Goal: Transaction & Acquisition: Purchase product/service

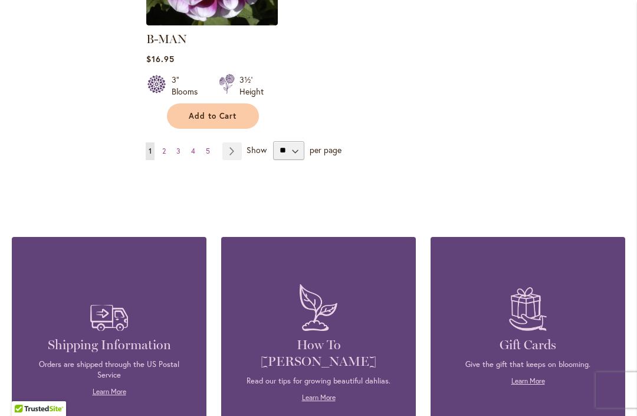
scroll to position [1709, 0]
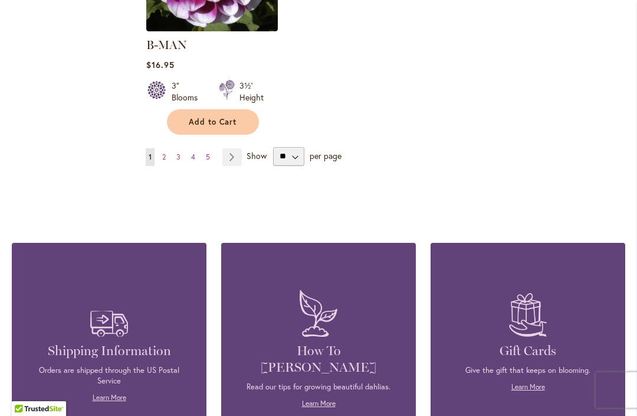
click at [175, 148] on link "Page 3" at bounding box center [179, 157] width 10 height 18
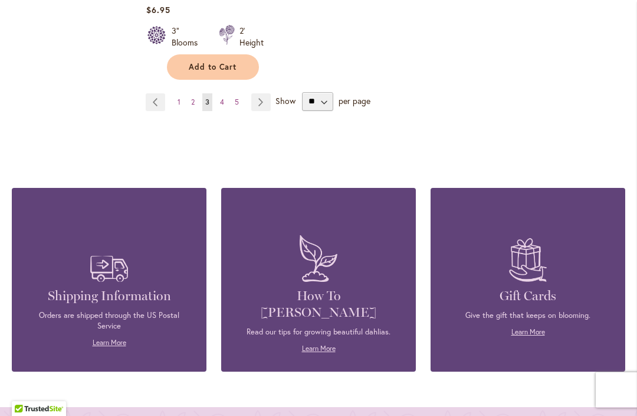
scroll to position [1741, 0]
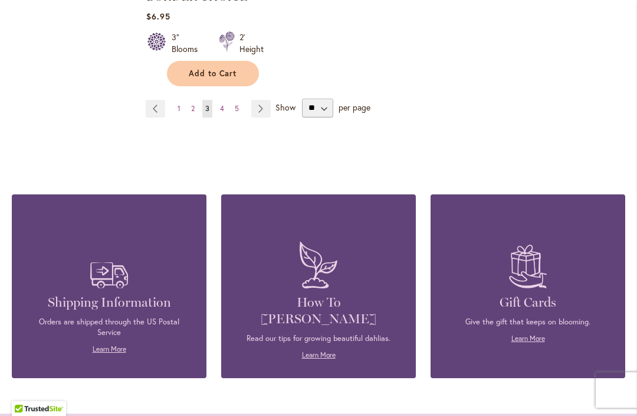
click at [236, 100] on link "Page 5" at bounding box center [237, 109] width 10 height 18
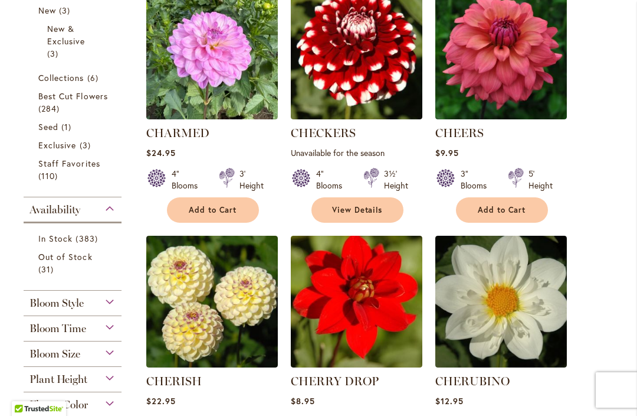
scroll to position [367, 0]
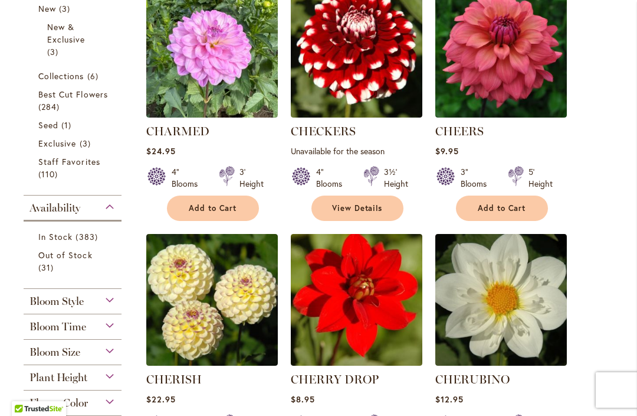
click at [90, 171] on link "Staff Favorites 110 items" at bounding box center [73, 167] width 71 height 25
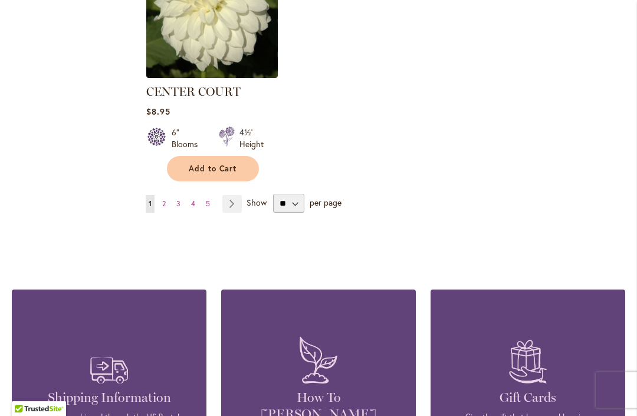
scroll to position [1613, 0]
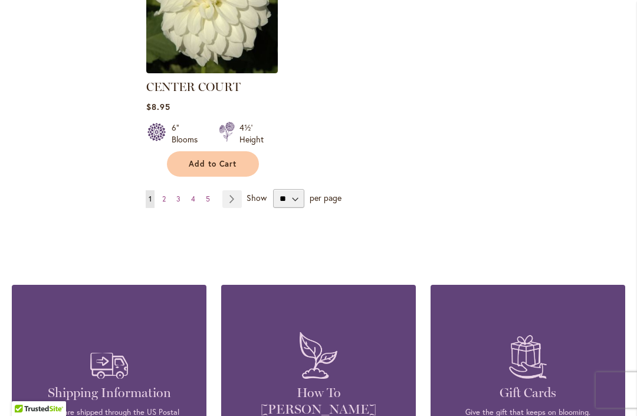
click at [231, 196] on link "Page Next" at bounding box center [232, 199] width 19 height 18
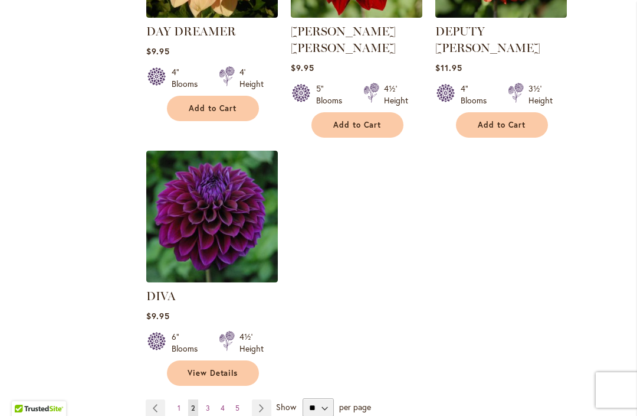
scroll to position [1470, 0]
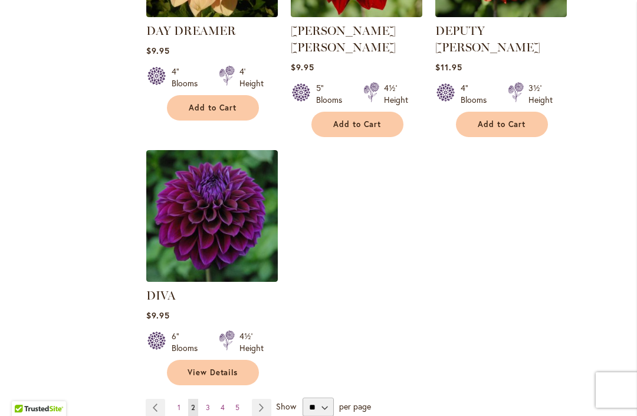
click at [265, 398] on link "Page Next" at bounding box center [261, 407] width 19 height 18
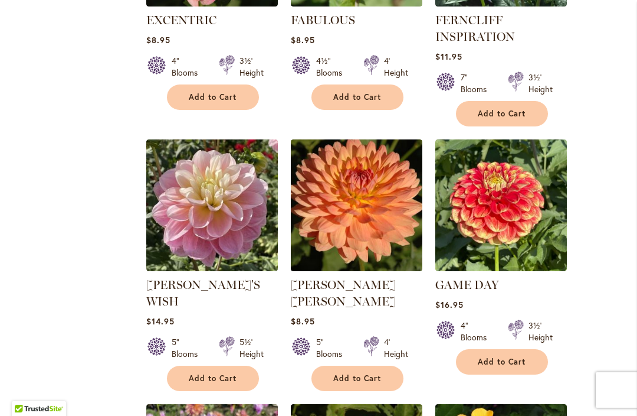
scroll to position [688, 0]
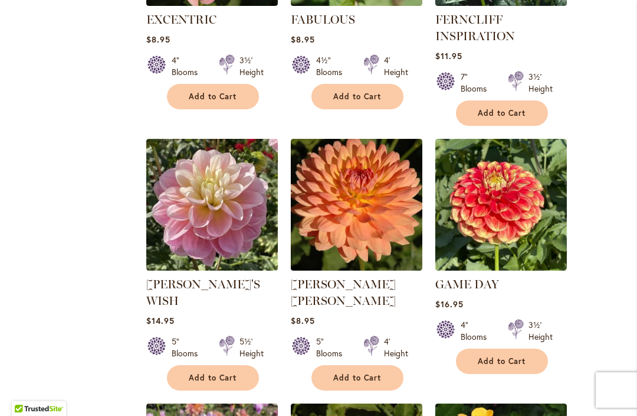
click at [230, 367] on button "Add to Cart" at bounding box center [213, 377] width 92 height 25
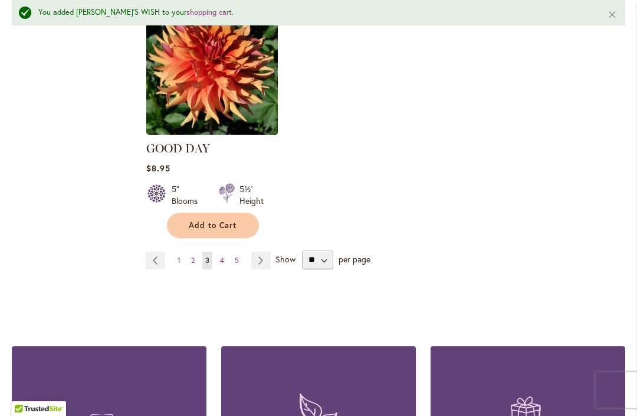
scroll to position [1616, 0]
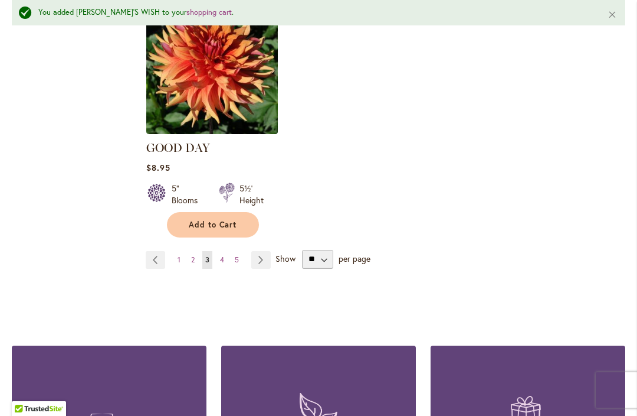
click at [266, 251] on link "Page Next" at bounding box center [260, 260] width 19 height 18
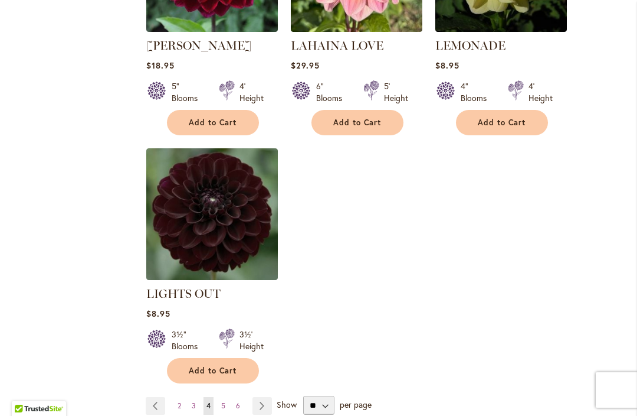
scroll to position [1428, 0]
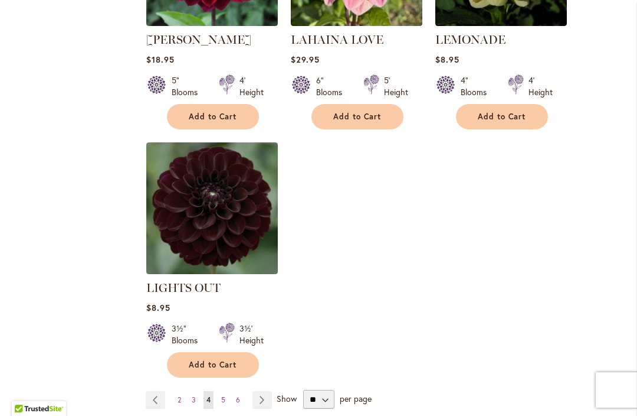
click at [271, 400] on link "Page Next" at bounding box center [262, 400] width 19 height 18
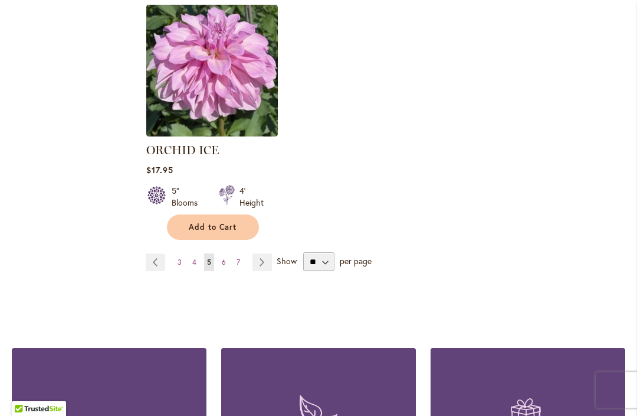
scroll to position [1549, 0]
click at [259, 269] on link "Page Next" at bounding box center [262, 262] width 19 height 18
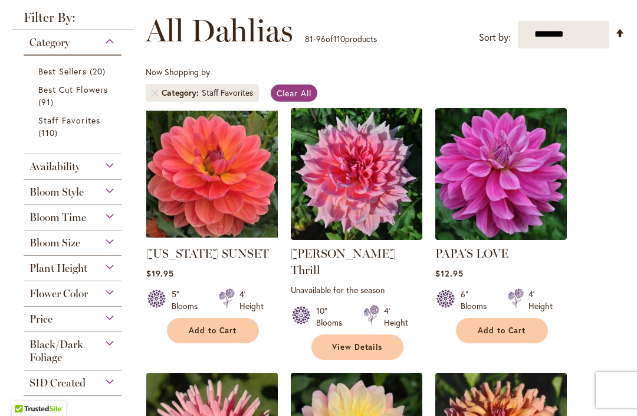
scroll to position [254, 0]
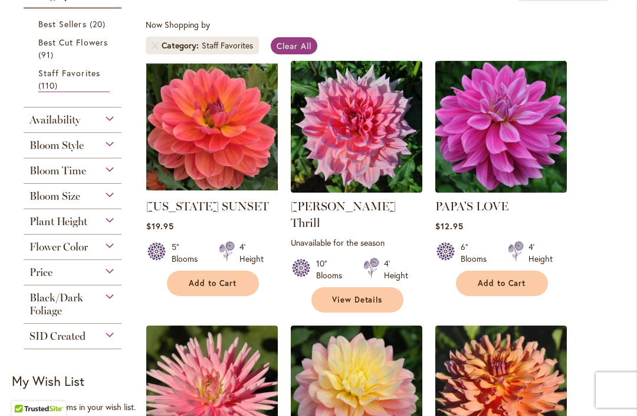
click at [536, 131] on img at bounding box center [502, 127] width 132 height 132
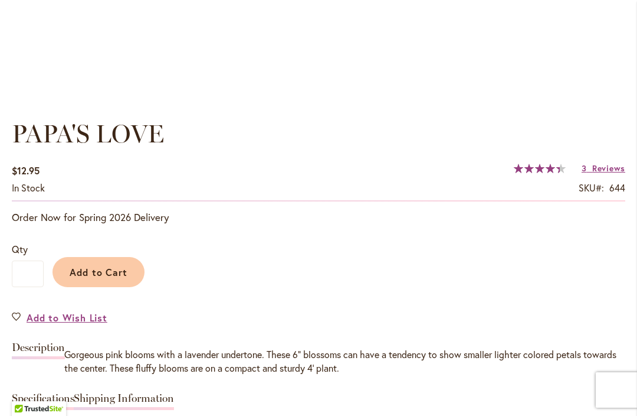
scroll to position [768, 0]
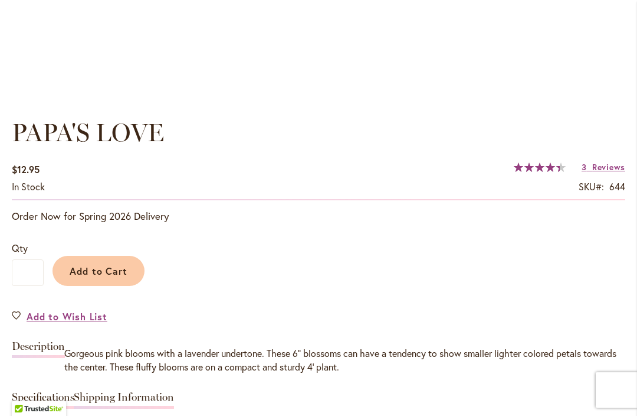
click at [608, 168] on span "Reviews" at bounding box center [609, 166] width 33 height 11
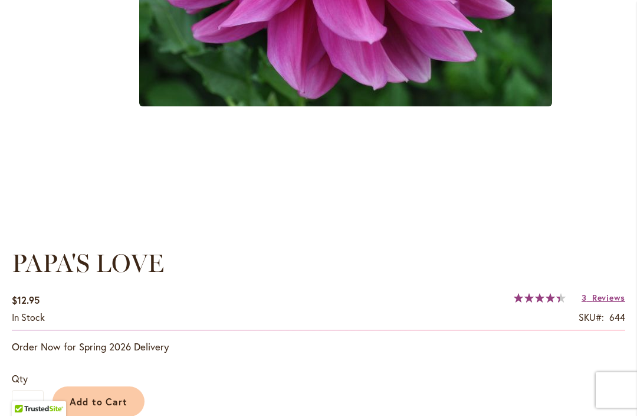
scroll to position [717, 0]
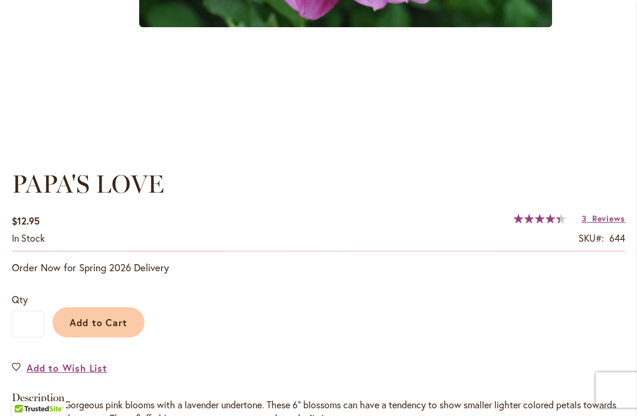
click at [125, 320] on span "Add to Cart" at bounding box center [99, 322] width 58 height 12
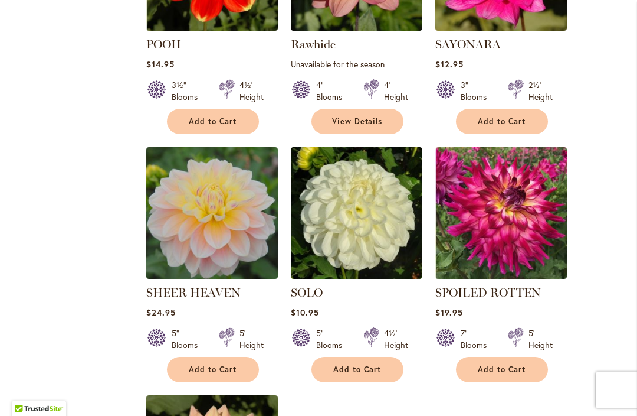
scroll to position [1192, 0]
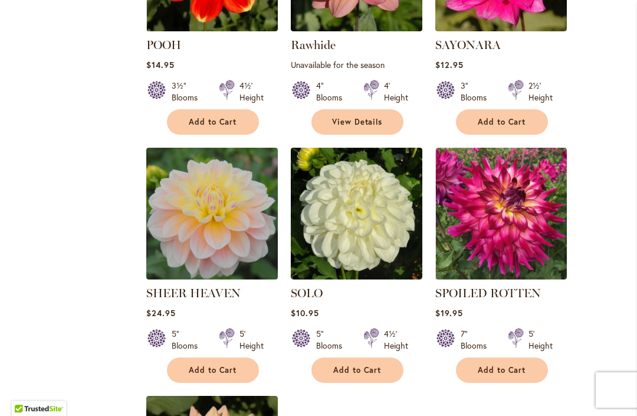
click at [242, 204] on img at bounding box center [212, 214] width 132 height 132
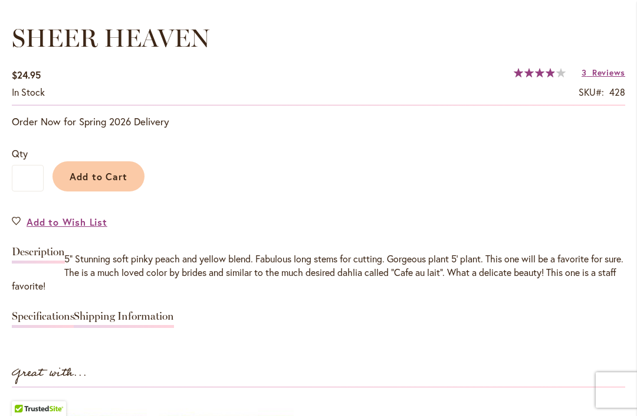
scroll to position [863, 0]
click at [607, 74] on span "Reviews" at bounding box center [609, 71] width 33 height 11
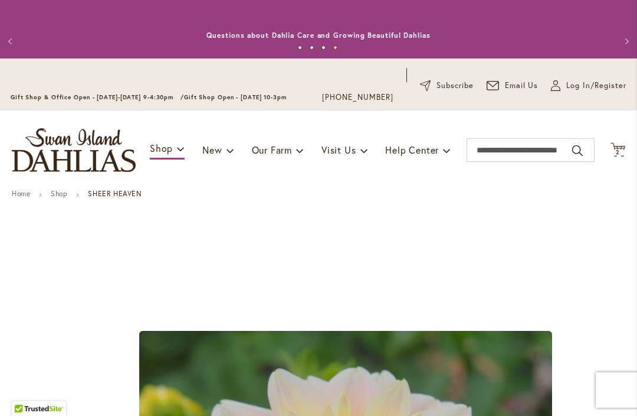
scroll to position [0, 0]
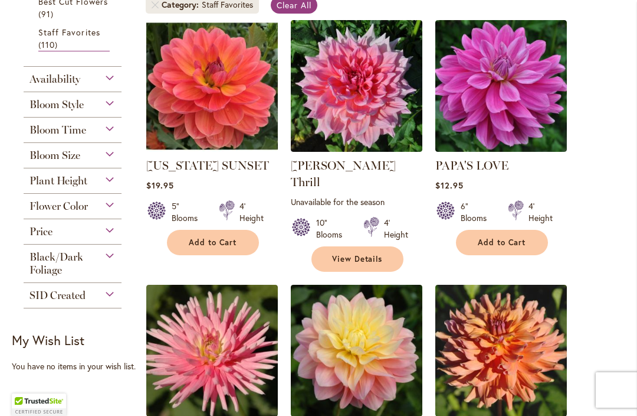
scroll to position [299, 0]
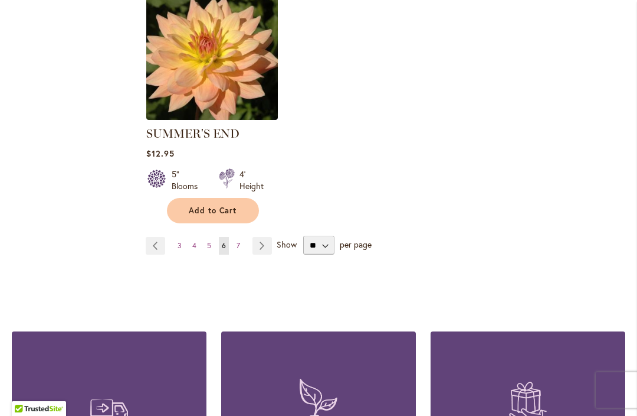
scroll to position [1603, 0]
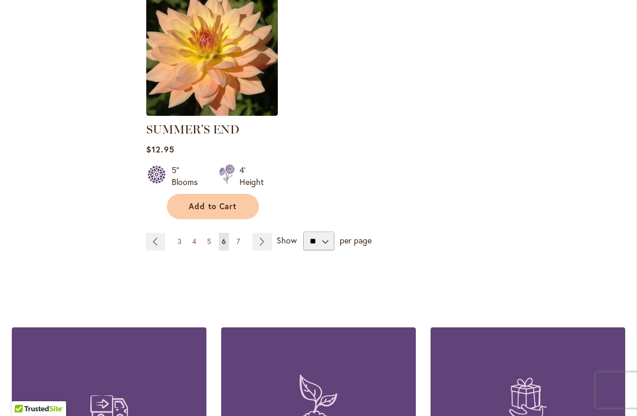
click at [262, 233] on link "Page Next" at bounding box center [262, 242] width 19 height 18
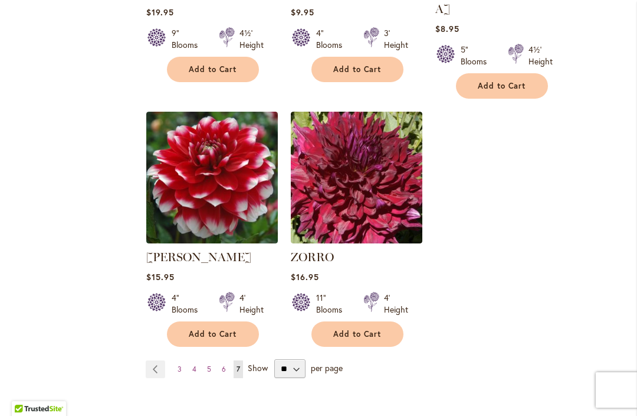
scroll to position [1228, 0]
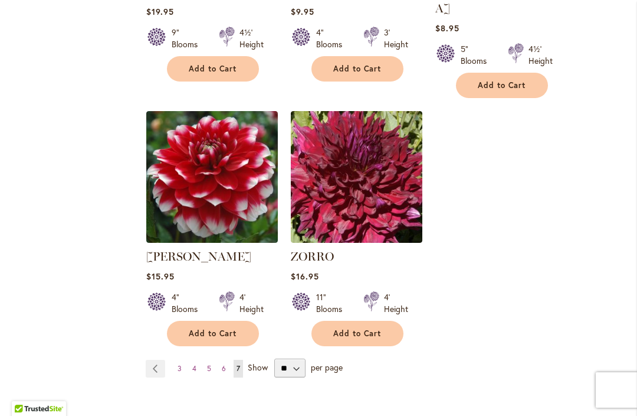
click at [151, 359] on link "Page Previous" at bounding box center [155, 368] width 19 height 18
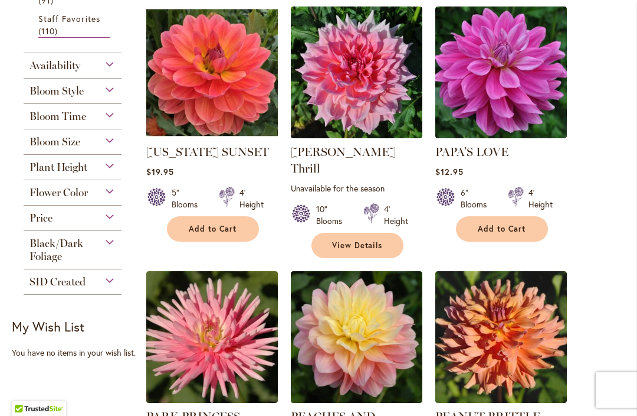
scroll to position [308, 0]
click at [511, 239] on button "Add to Cart" at bounding box center [502, 228] width 92 height 25
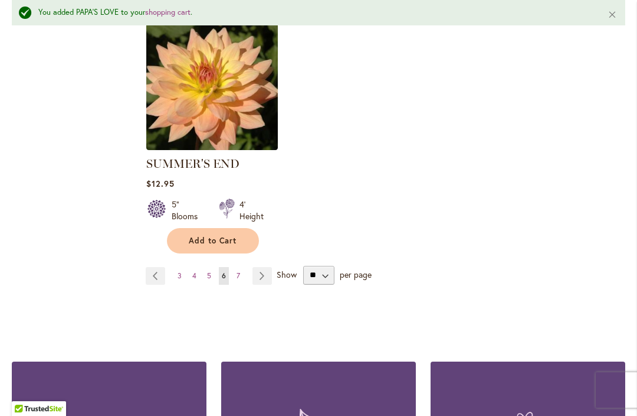
scroll to position [1601, 0]
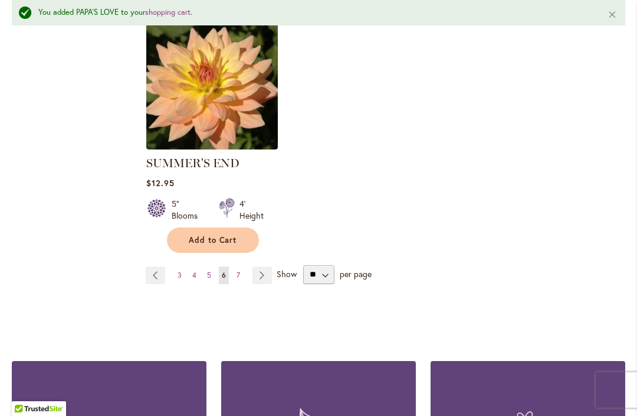
click at [156, 266] on link "Page Previous" at bounding box center [155, 275] width 19 height 18
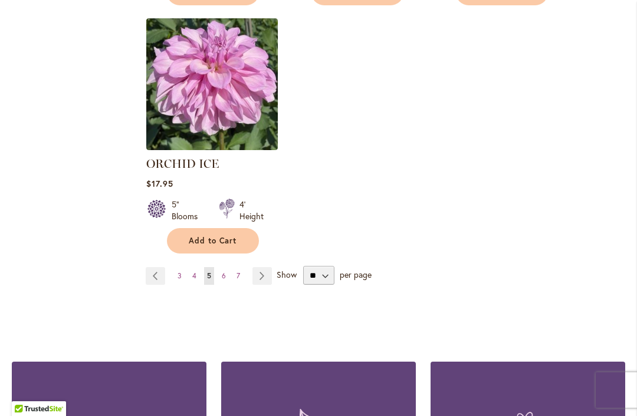
scroll to position [1542, 0]
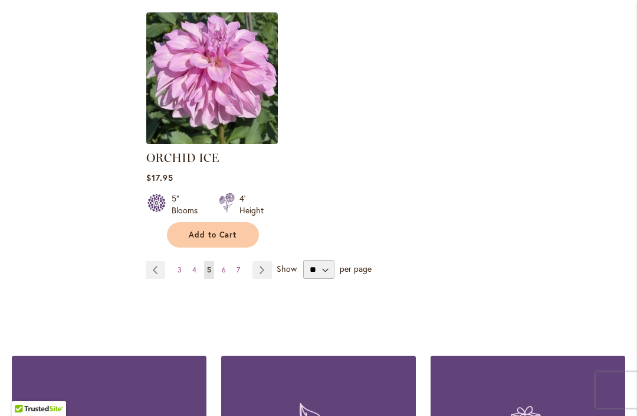
click at [183, 269] on link "Page 3" at bounding box center [180, 270] width 10 height 18
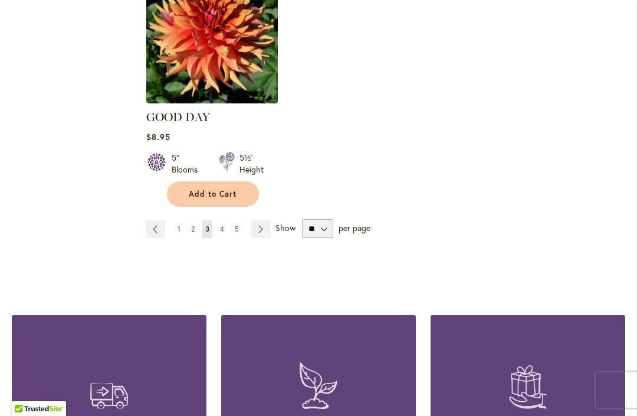
scroll to position [1616, 0]
click at [183, 220] on link "Page 1" at bounding box center [179, 229] width 9 height 18
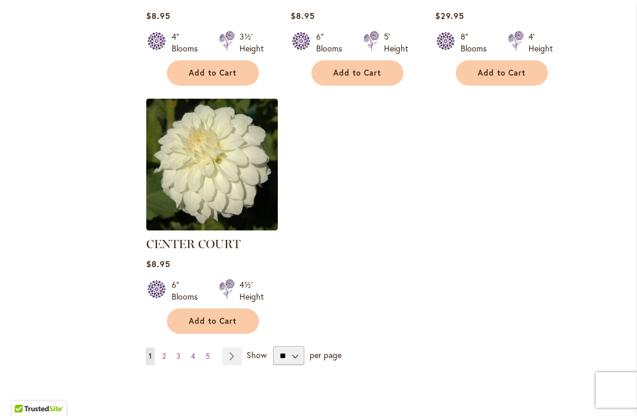
scroll to position [1456, 0]
click at [169, 353] on link "Page 2" at bounding box center [163, 355] width 9 height 18
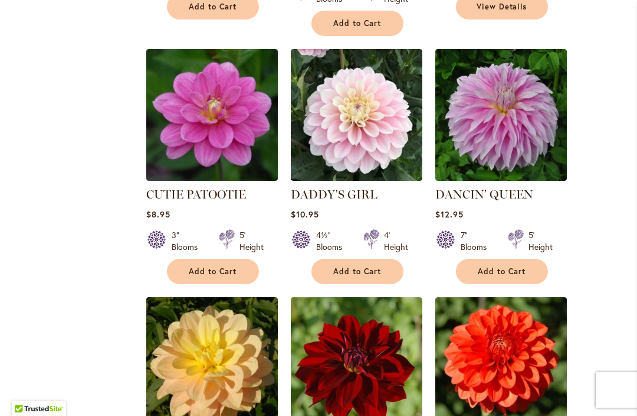
scroll to position [1061, 0]
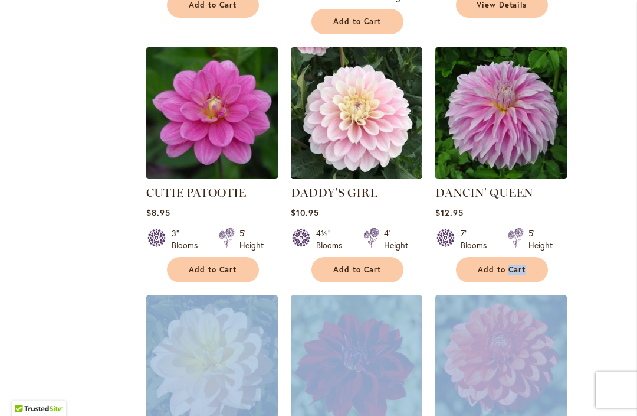
click at [609, 149] on ol "Charlotte Mae Rating: 97% 2 Reviews Unavailable for the season 4" Blooms 4' Hei…" at bounding box center [386, 24] width 480 height 1542
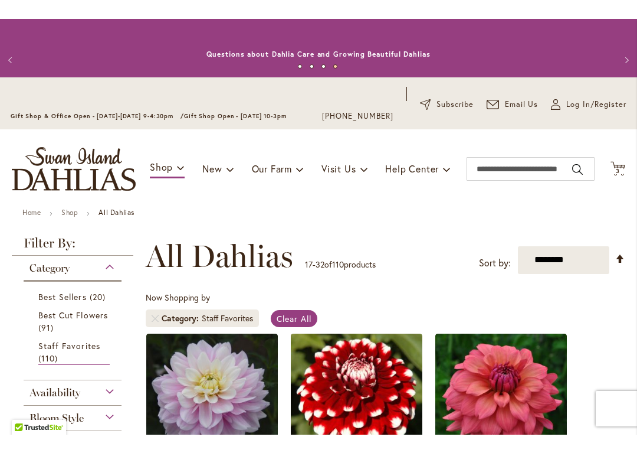
scroll to position [0, 0]
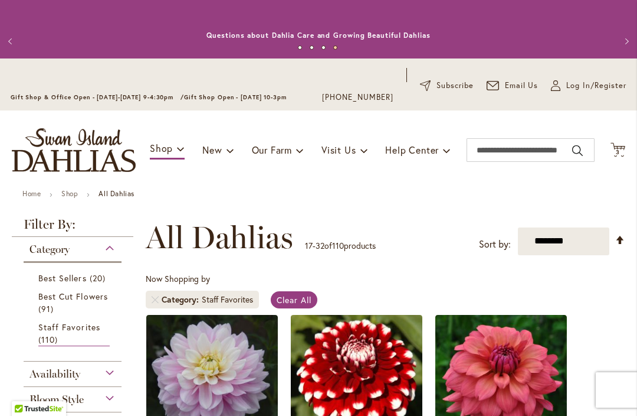
click at [625, 148] on icon at bounding box center [618, 149] width 15 height 14
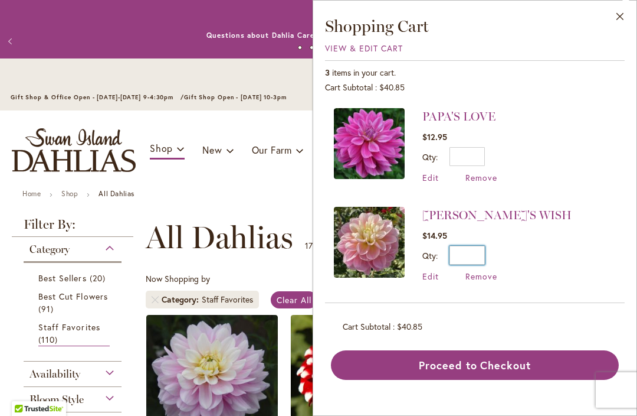
click at [485, 251] on input "*" at bounding box center [467, 255] width 35 height 19
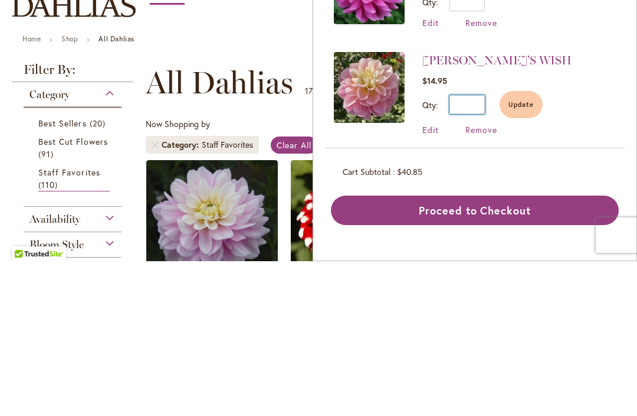
type input "*"
click at [603, 195] on li "GABBIE'S WISH $14.95 Qty * Update Edit Remove" at bounding box center [475, 248] width 282 height 107
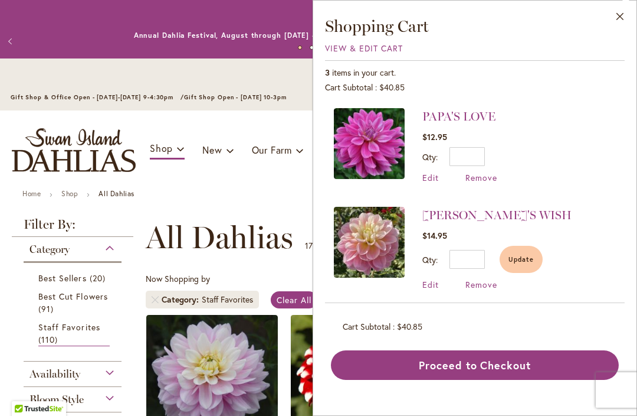
click at [538, 263] on button "Update" at bounding box center [521, 259] width 43 height 27
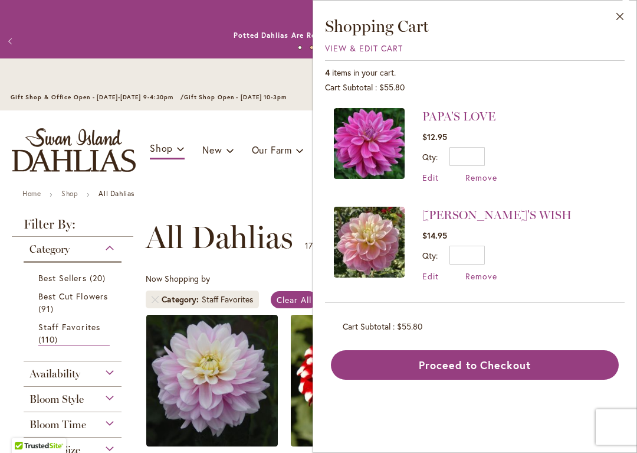
click at [525, 364] on button "Proceed to Checkout" at bounding box center [475, 365] width 288 height 30
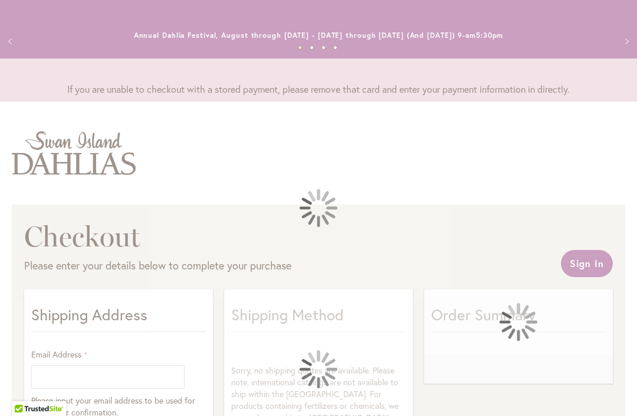
select select "**"
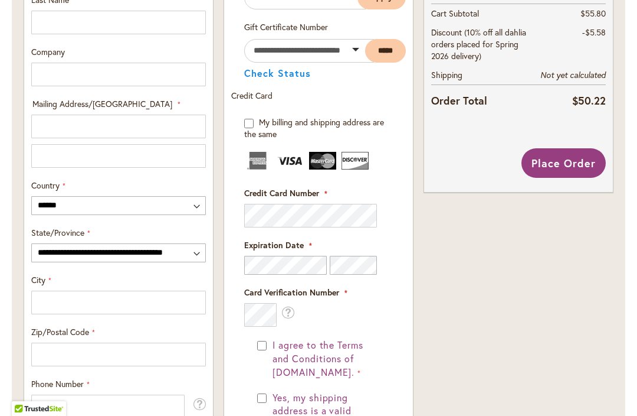
scroll to position [570, 0]
